Goal: Answer question/provide support

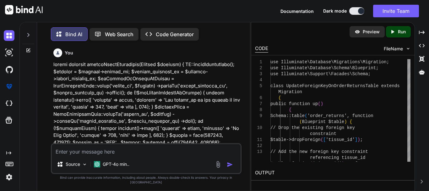
scroll to position [0, 31]
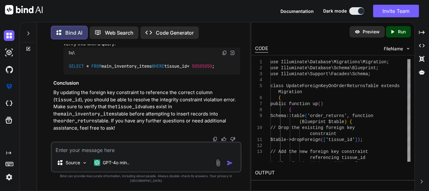
click at [102, 154] on textarea at bounding box center [146, 147] width 189 height 11
type textarea "x"
type textarea "public function returnOrderList(Request $request) { $clinic_id = $request->clin…"
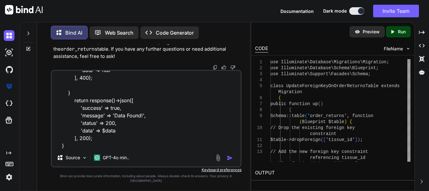
type textarea "x"
type textarea "public function returnOrderList(Request $request) { $clinic_id = $request->clin…"
type textarea "x"
type textarea "public function returnOrderList(Request $request) { $clinic_id = $request->clin…"
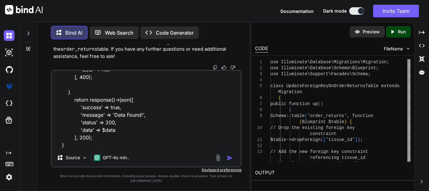
type textarea "x"
type textarea "public function returnOrderList(Request $request) { $clinic_id = $request->clin…"
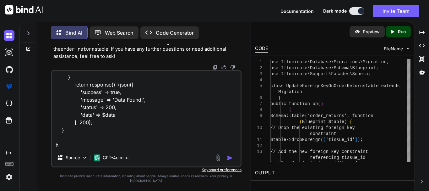
type textarea "x"
type textarea "public function returnOrderList(Request $request) { $clinic_id = $request->clin…"
type textarea "x"
type textarea "public function returnOrderList(Request $request) { $clinic_id = $request->clin…"
type textarea "x"
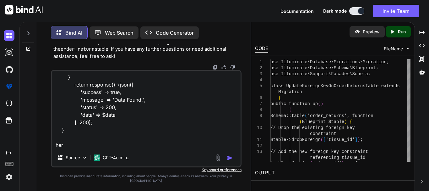
type textarea "public function returnOrderList(Request $request) { $clinic_id = $request->clin…"
type textarea "x"
type textarea "public function returnOrderList(Request $request) { $clinic_id = $request->clin…"
type textarea "x"
type textarea "public function returnOrderList(Request $request) { $clinic_id = $request->clin…"
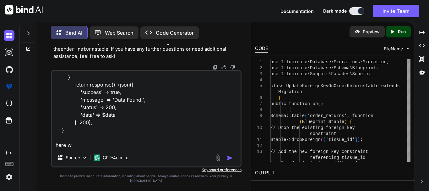
type textarea "x"
type textarea "public function returnOrderList(Request $request) { $clinic_id = $request->clin…"
type textarea "x"
type textarea "public function returnOrderList(Request $request) { $clinic_id = $request->clin…"
type textarea "x"
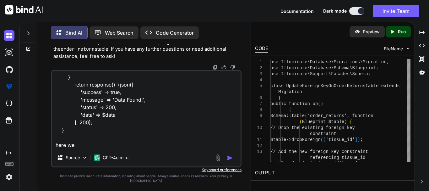
type textarea "public function returnOrderList(Request $request) { $clinic_id = $request->clin…"
type textarea "x"
type textarea "public function returnOrderList(Request $request) { $clinic_id = $request->clin…"
type textarea "x"
type textarea "public function returnOrderList(Request $request) { $clinic_id = $request->clin…"
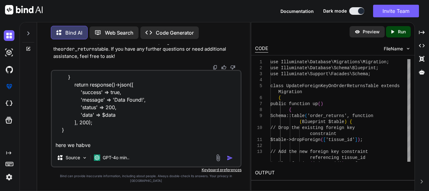
type textarea "x"
type textarea "public function returnOrderList(Request $request) { $clinic_id = $request->clin…"
type textarea "x"
type textarea "public function returnOrderList(Request $request) { $clinic_id = $request->clin…"
type textarea "x"
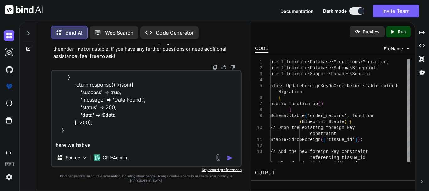
type textarea "public function returnOrderList(Request $request) { $clinic_id = $request->clin…"
type textarea "x"
type textarea "public function returnOrderList(Request $request) { $clinic_id = $request->clin…"
type textarea "x"
type textarea "public function returnOrderList(Request $request) { $clinic_id = $request->clin…"
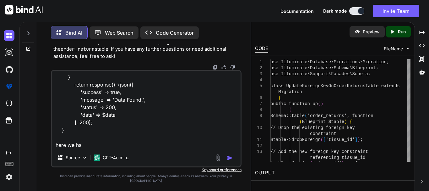
type textarea "x"
type textarea "public function returnOrderList(Request $request) { $clinic_id = $request->clin…"
type textarea "x"
type textarea "public function returnOrderList(Request $request) { $clinic_id = $request->clin…"
type textarea "x"
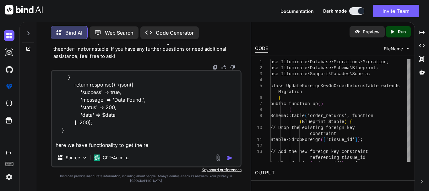
click at [157, 148] on textarea "public function returnOrderList(Request $request) { $clinic_id = $request->clin…" at bounding box center [146, 110] width 189 height 78
paste textarea "orderReturn"
click at [225, 149] on textarea "public function returnOrderList(Request $request) { $clinic_id = $request->clin…" at bounding box center [146, 110] width 189 height 78
paste textarea "clinic_id clinic_location_id"
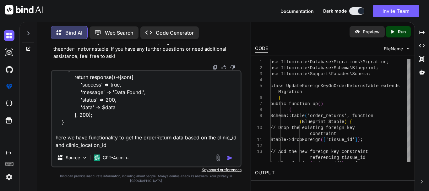
scroll to position [136, 0]
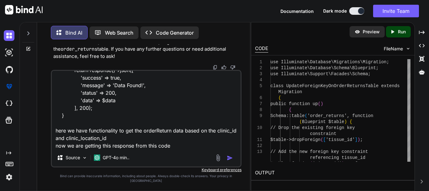
click at [183, 148] on textarea "public function returnOrderList(Request $request) { $clinic_id = $request->clin…" at bounding box center [146, 110] width 189 height 78
click at [134, 154] on div "public function returnOrderList(Request $request) { $clinic_id = $request->clin…" at bounding box center [146, 118] width 191 height 97
click at [133, 149] on textarea "public function returnOrderList(Request $request) { $clinic_id = $request->clin…" at bounding box center [146, 110] width 189 height 78
paste textarea "{ "success": true, "message": "Data Found!", "status": 200, "data": [ { "id": 1…"
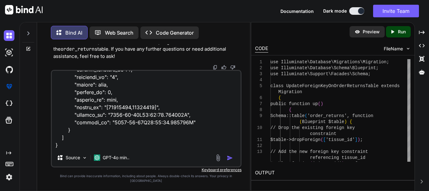
scroll to position [333, 0]
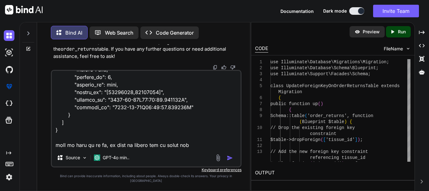
click at [195, 148] on textarea at bounding box center [146, 110] width 189 height 78
drag, startPoint x: 216, startPoint y: 149, endPoint x: 211, endPoint y: 136, distance: 14.2
click at [211, 132] on textarea at bounding box center [146, 110] width 189 height 78
click at [230, 148] on textarea at bounding box center [146, 110] width 189 height 78
click at [232, 149] on textarea at bounding box center [146, 110] width 189 height 78
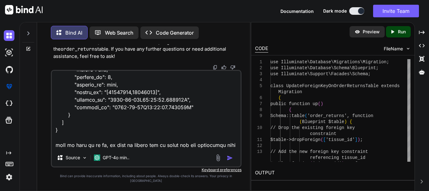
scroll to position [340, 0]
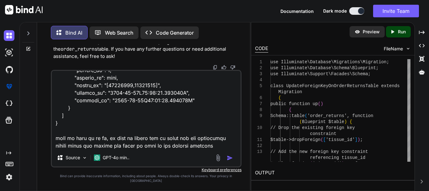
click at [214, 149] on textarea at bounding box center [146, 110] width 189 height 78
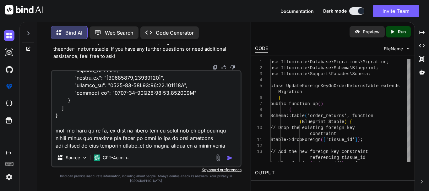
click at [229, 153] on div "Source GPT-4o min.." at bounding box center [146, 118] width 191 height 97
click at [227, 149] on textarea at bounding box center [146, 110] width 189 height 78
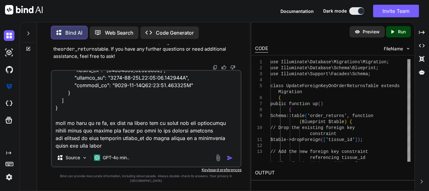
type textarea "public function returnOrderList(Request $request) { $clinic_id = $request->clin…"
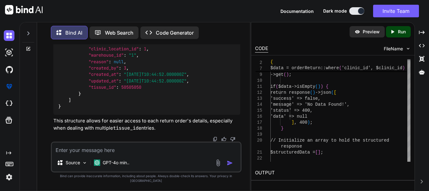
scroll to position [18267, 0]
click at [98, 152] on textarea at bounding box center [146, 147] width 189 height 11
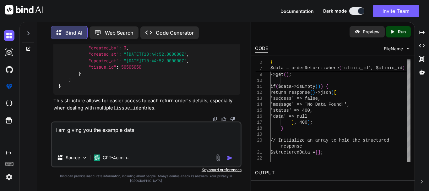
paste textarea ""data": { "order": { "id": 1, "order_id": "New_00001", "ivr_id": null, "repleni…"
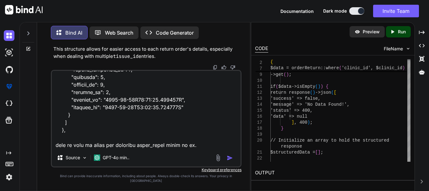
scroll to position [363, 0]
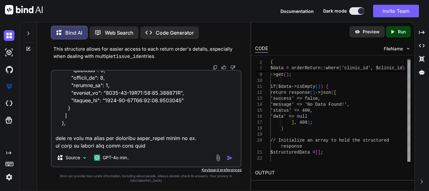
type textarea "i am giving you the example data "data": { "order": { "id": 1, "order_id": "New…"
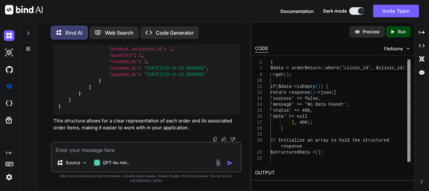
scroll to position [18526, 0]
